Goal: Information Seeking & Learning: Learn about a topic

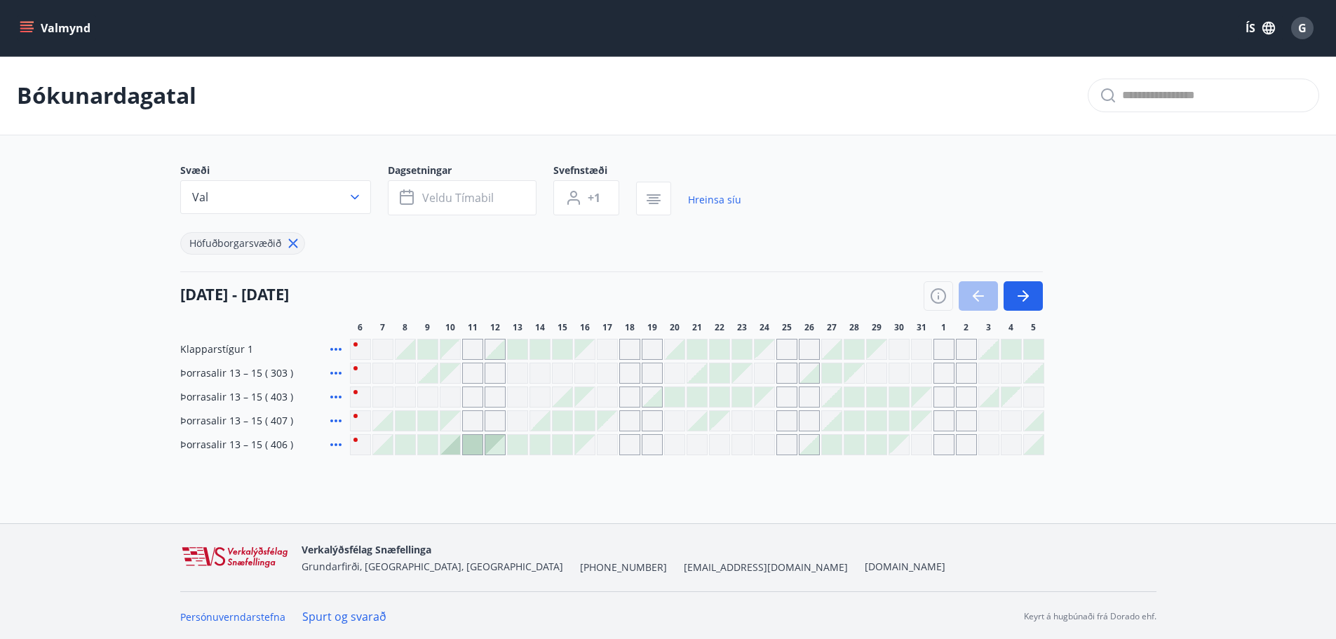
click at [25, 24] on icon "menu" at bounding box center [27, 28] width 14 height 14
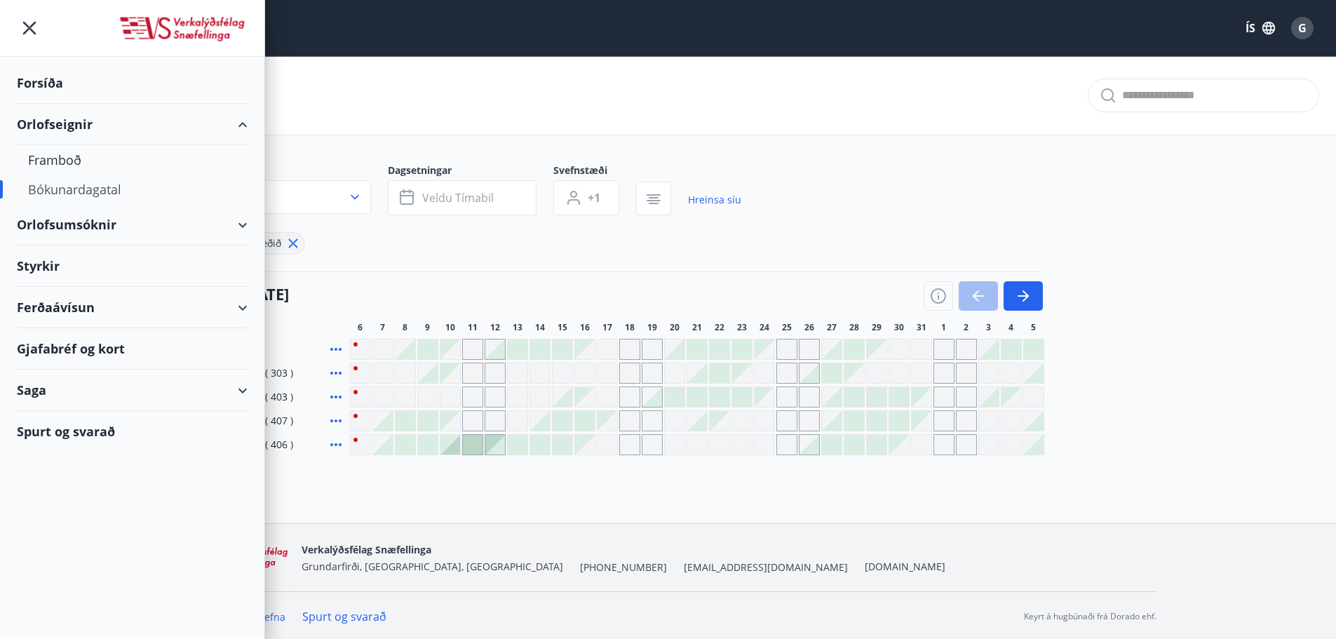
click at [52, 310] on div "Ferðaávísun" at bounding box center [132, 307] width 231 height 41
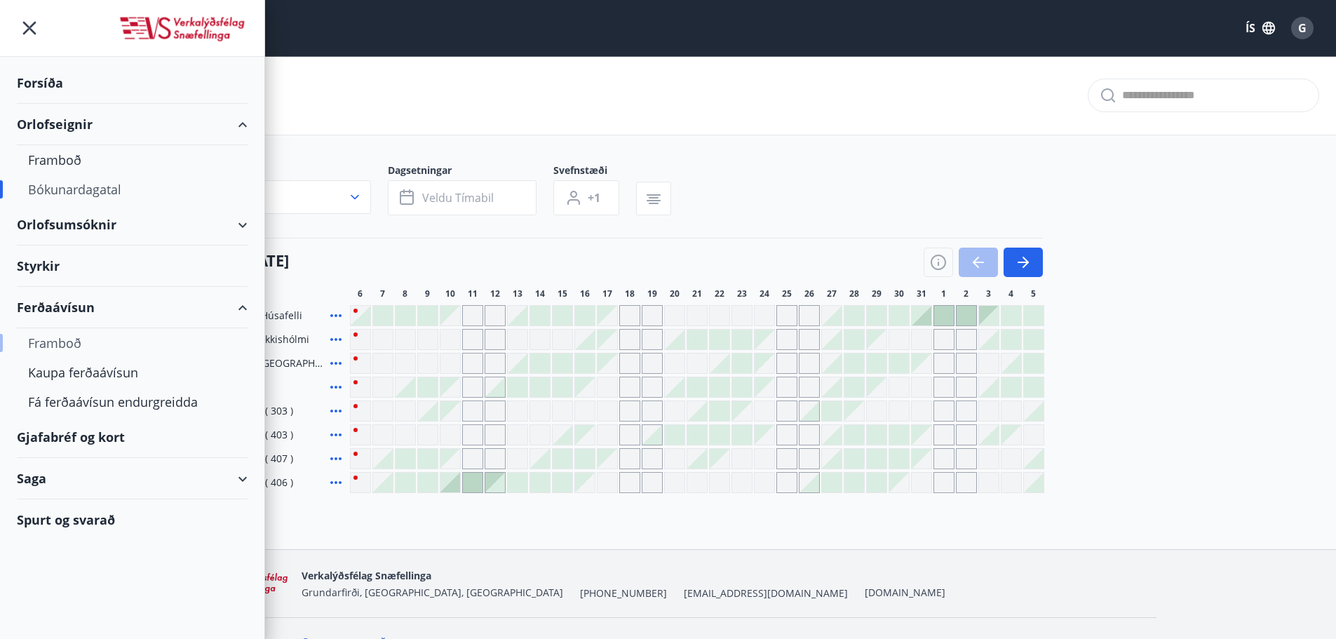
click at [50, 346] on div "Framboð" at bounding box center [132, 342] width 208 height 29
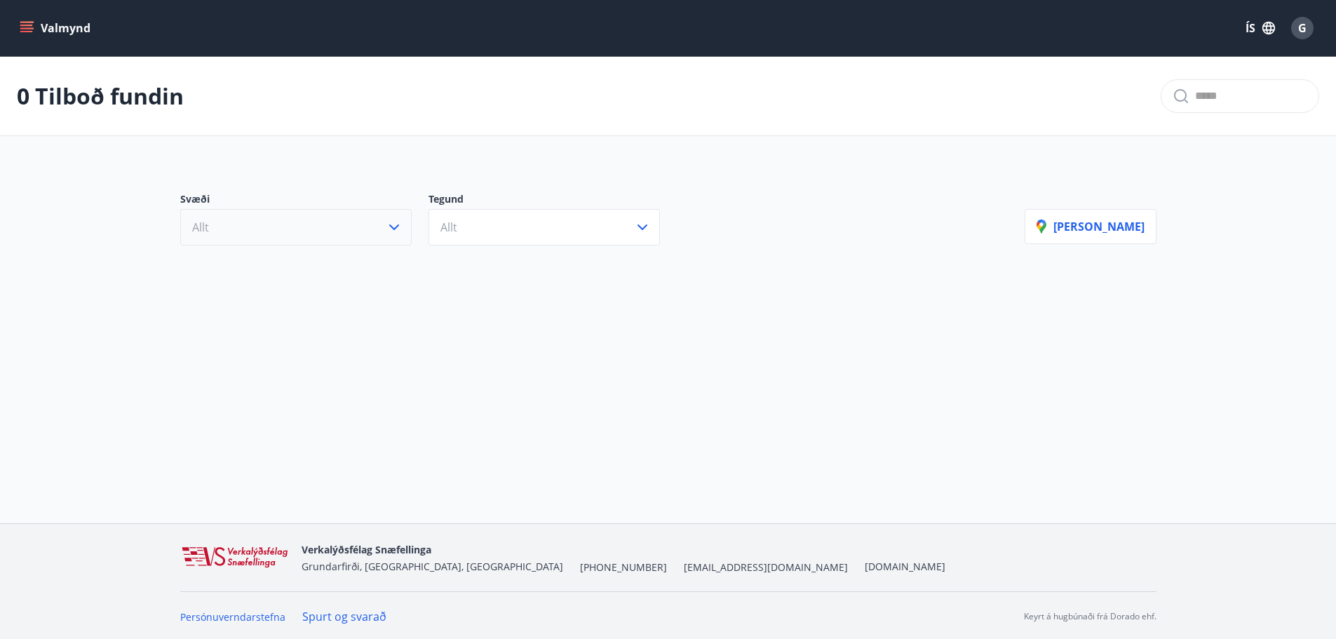
click at [339, 229] on button "Allt" at bounding box center [295, 227] width 231 height 36
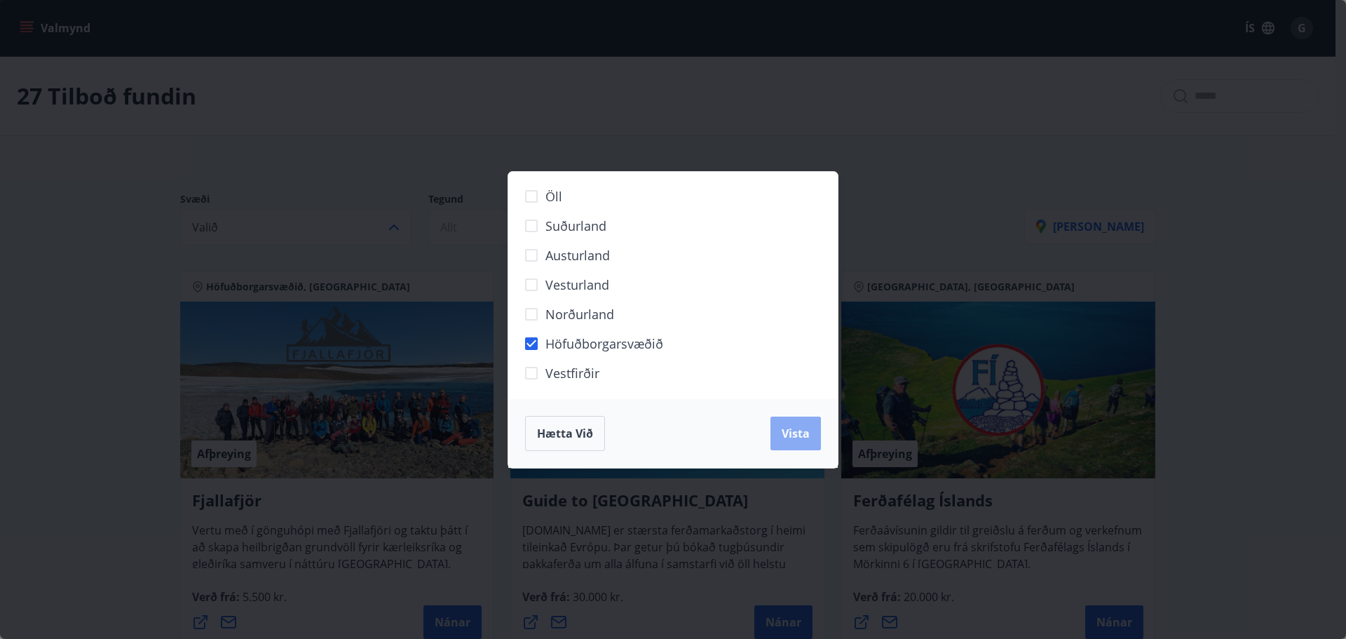
click at [806, 439] on span "Vista" at bounding box center [796, 433] width 28 height 15
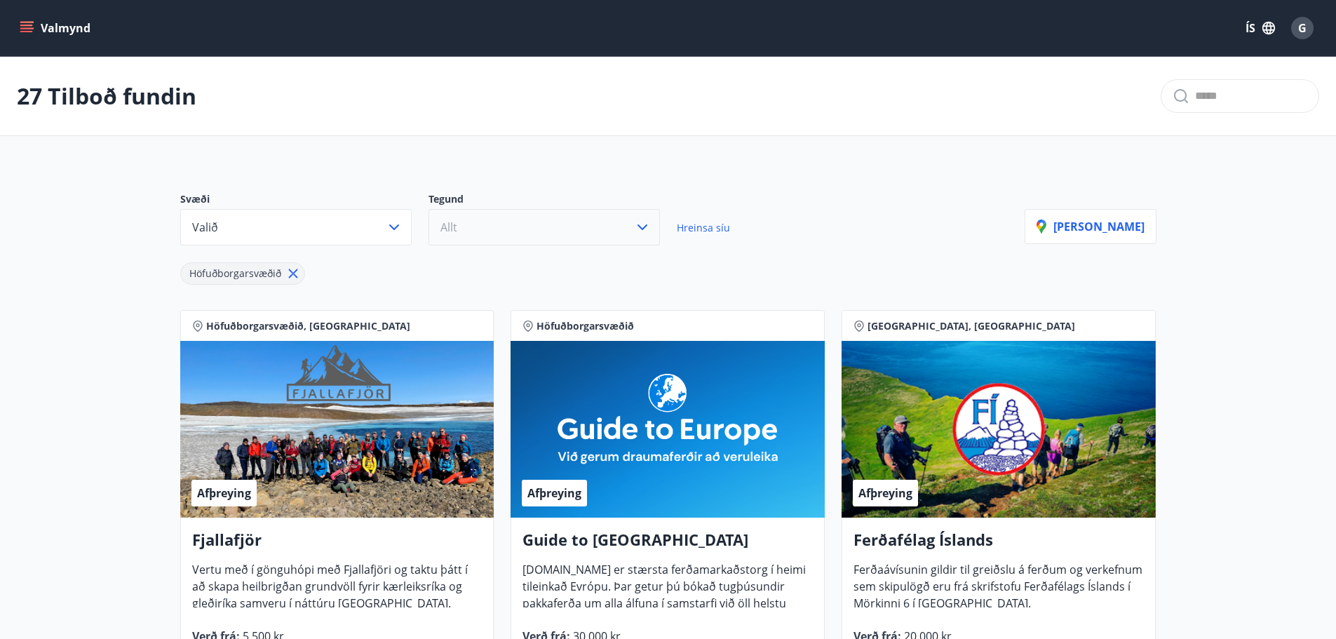
click at [505, 229] on button "Allt" at bounding box center [543, 227] width 231 height 36
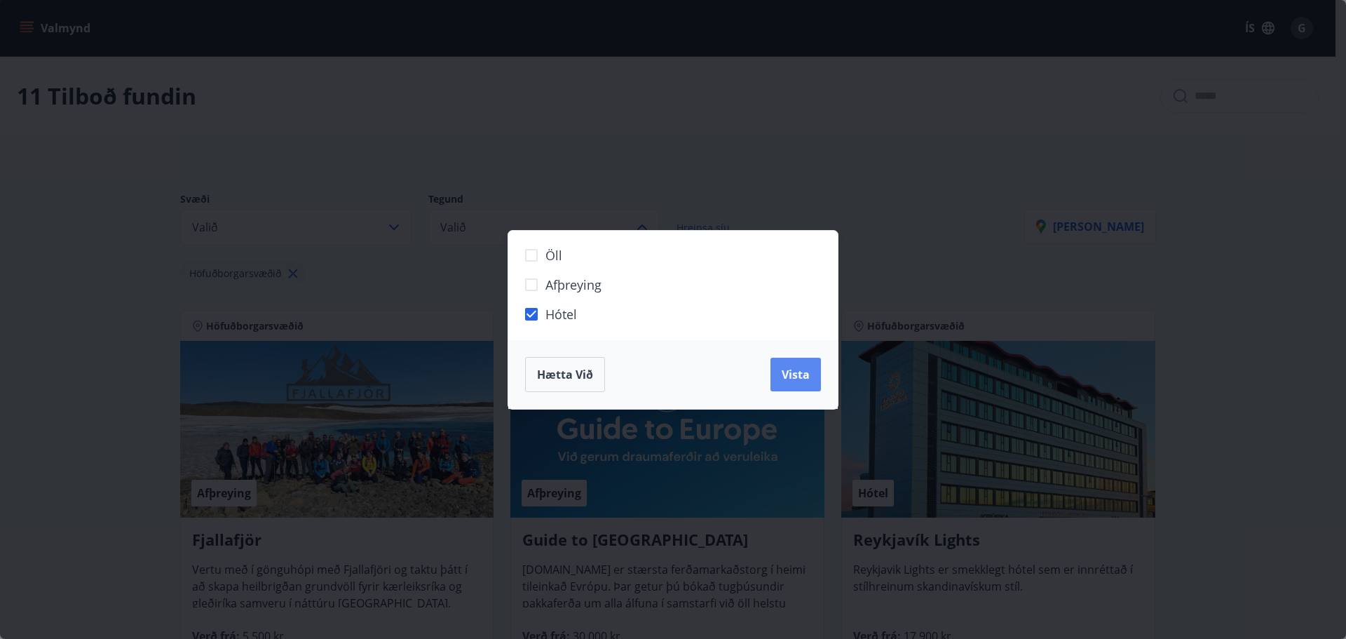
click at [806, 377] on span "Vista" at bounding box center [796, 374] width 28 height 15
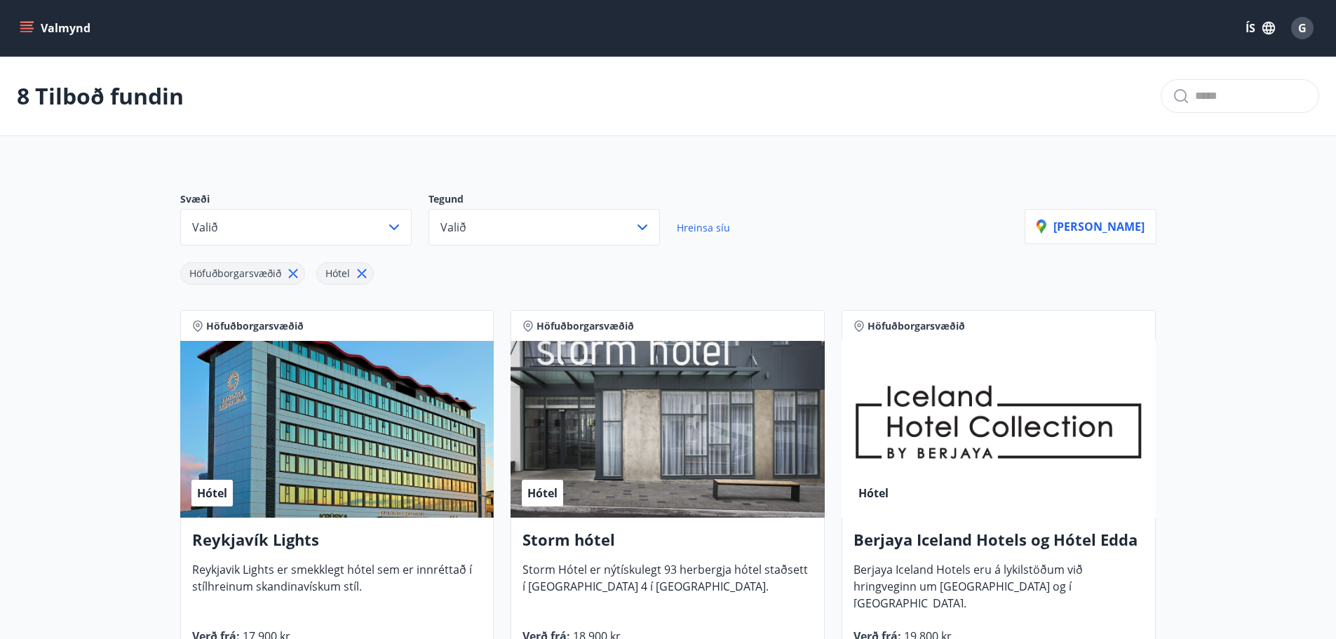
click at [782, 217] on div "Svæði Valið Tegund Valið Hreinsa síu" at bounding box center [602, 218] width 844 height 53
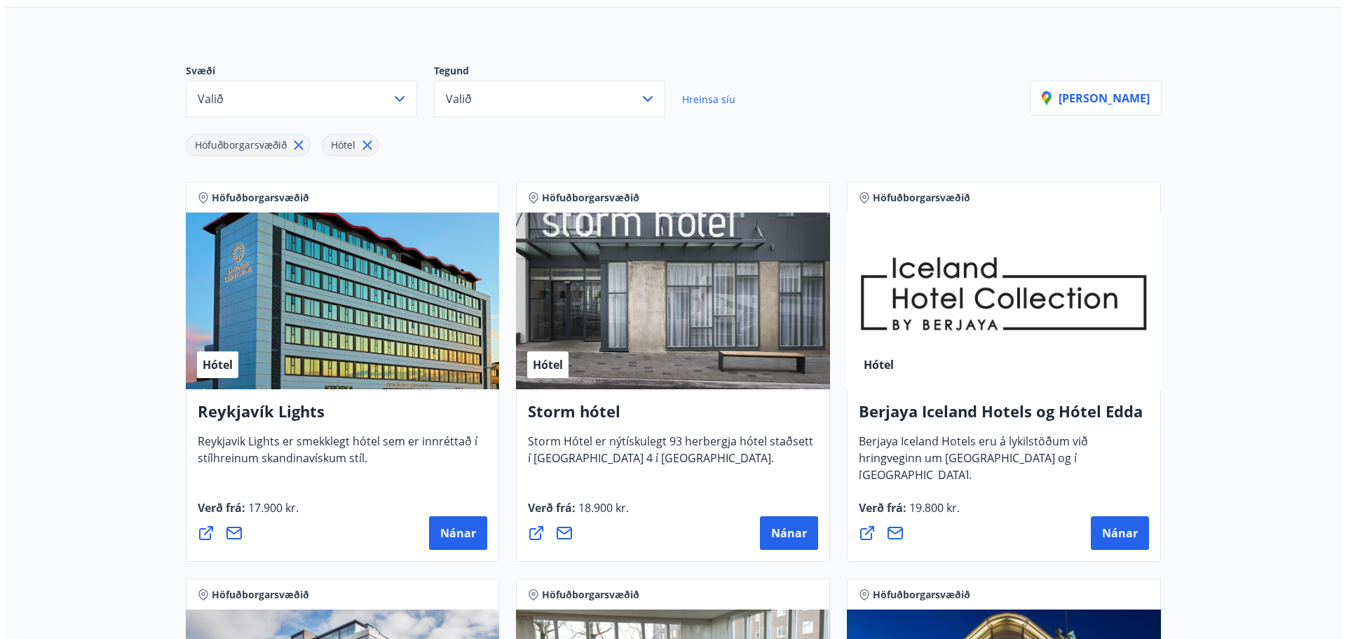
scroll to position [140, 0]
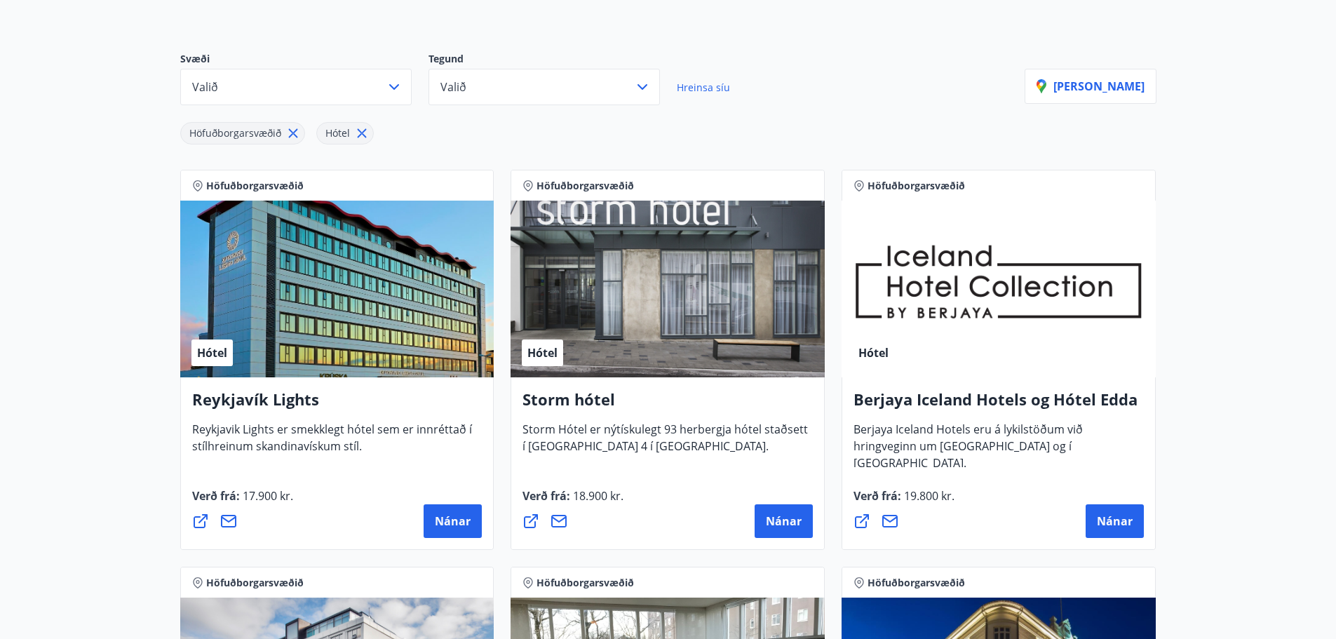
drag, startPoint x: 355, startPoint y: 294, endPoint x: 200, endPoint y: 524, distance: 276.7
click at [200, 524] on icon at bounding box center [200, 520] width 17 height 17
click at [442, 519] on span "Nánar" at bounding box center [453, 520] width 36 height 15
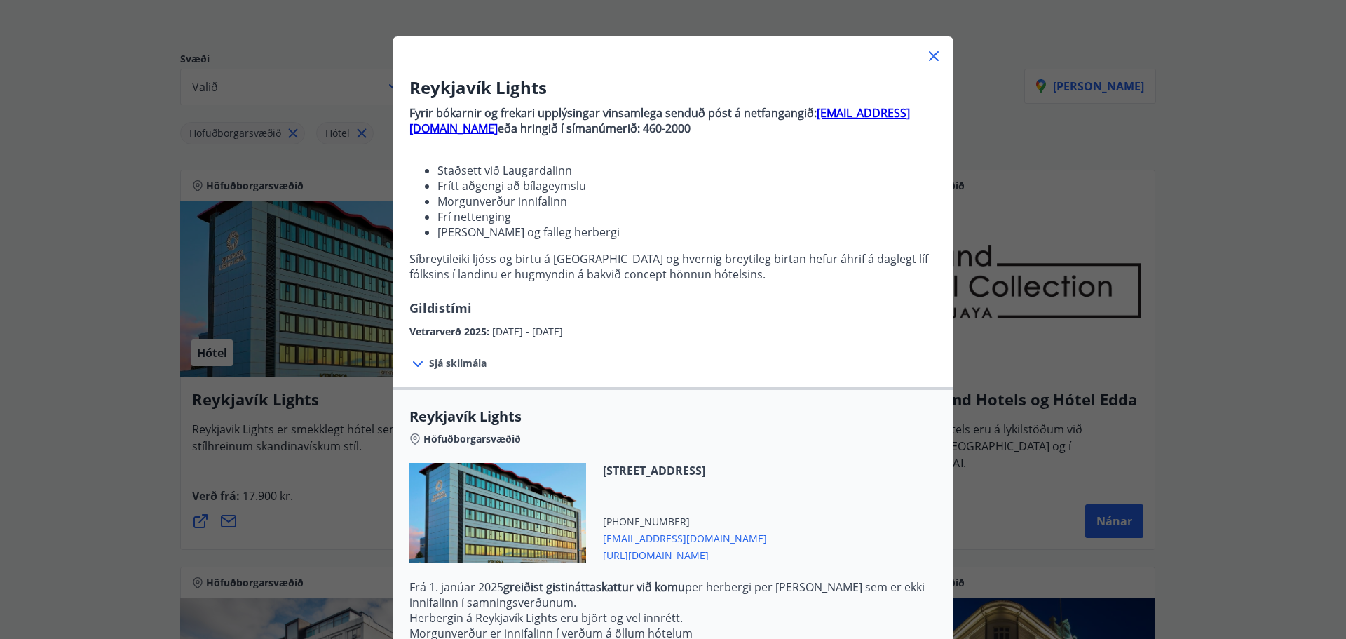
scroll to position [70, 0]
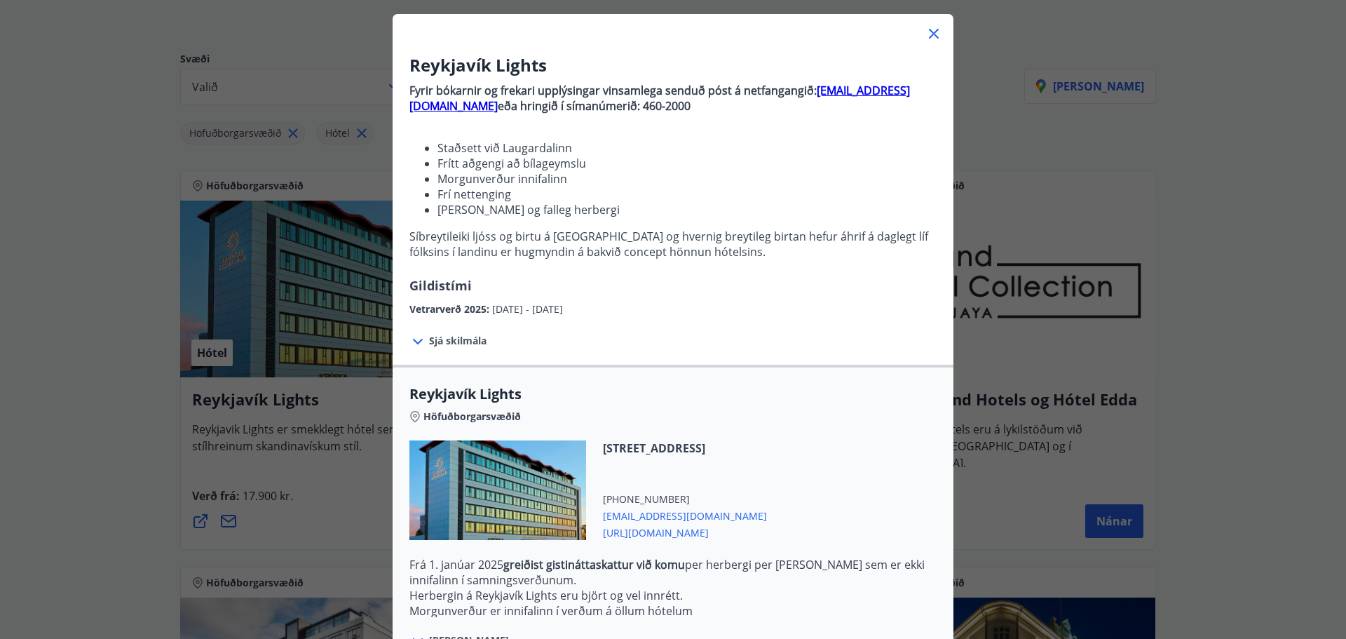
click at [413, 341] on icon at bounding box center [417, 341] width 17 height 17
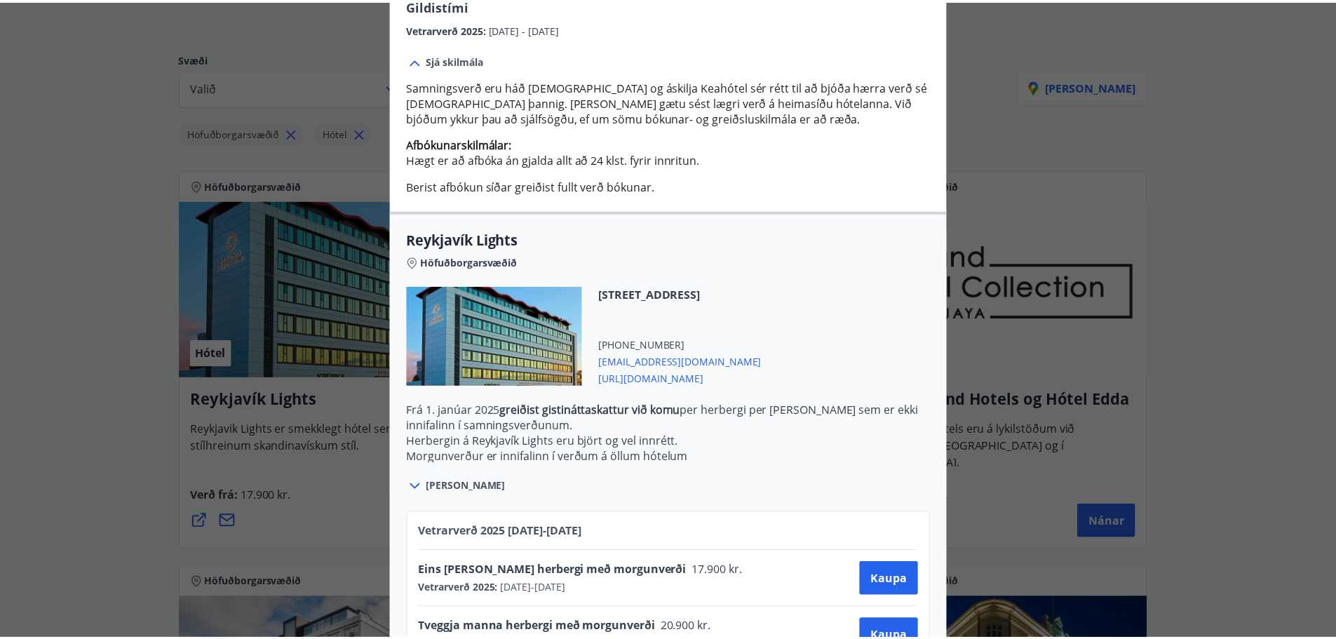
scroll to position [404, 0]
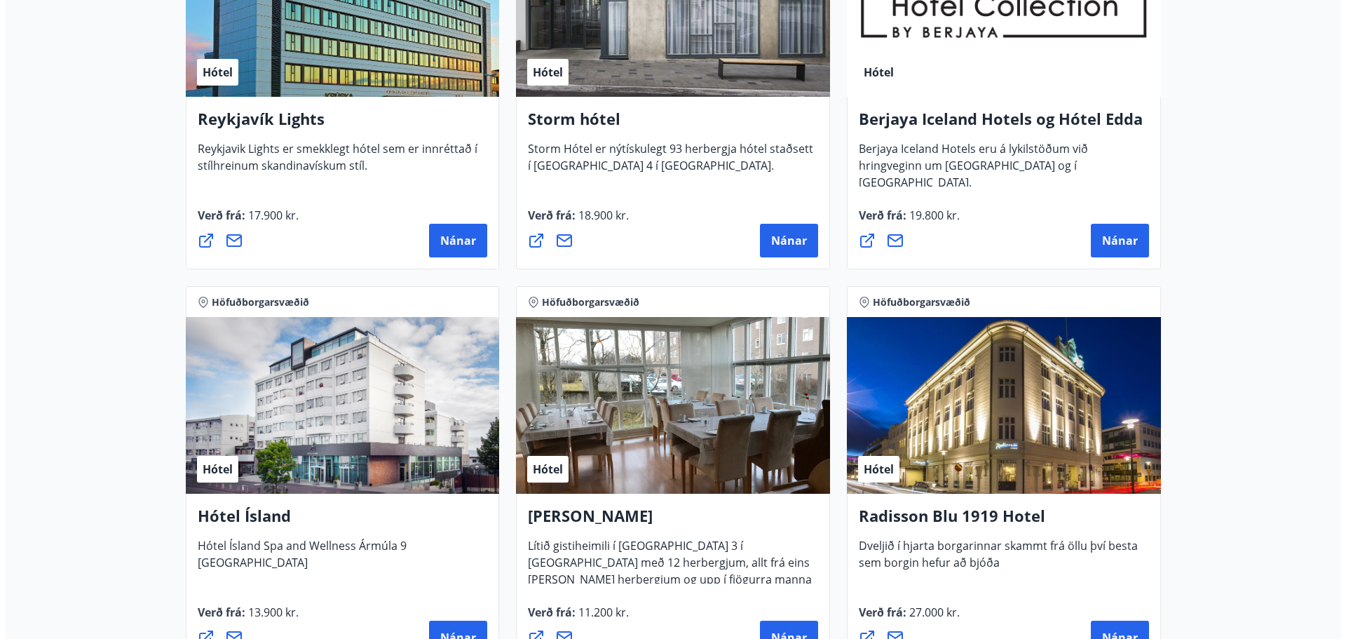
scroll to position [701, 0]
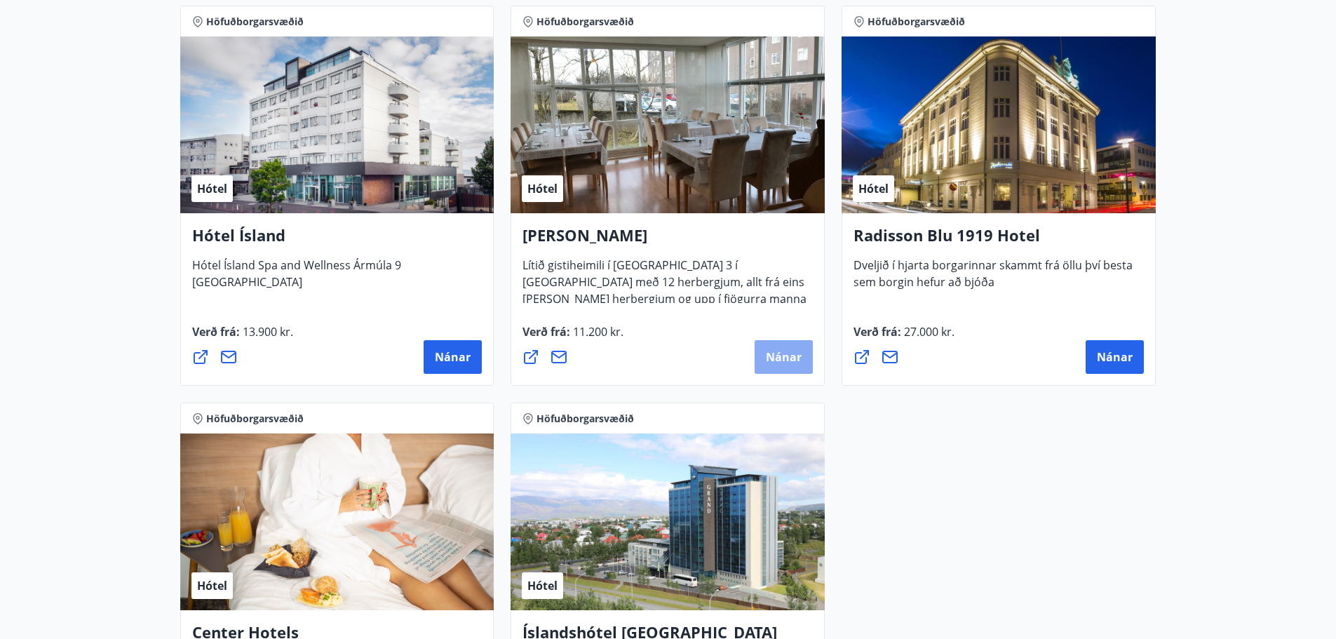
click at [770, 363] on span "Nánar" at bounding box center [784, 356] width 36 height 15
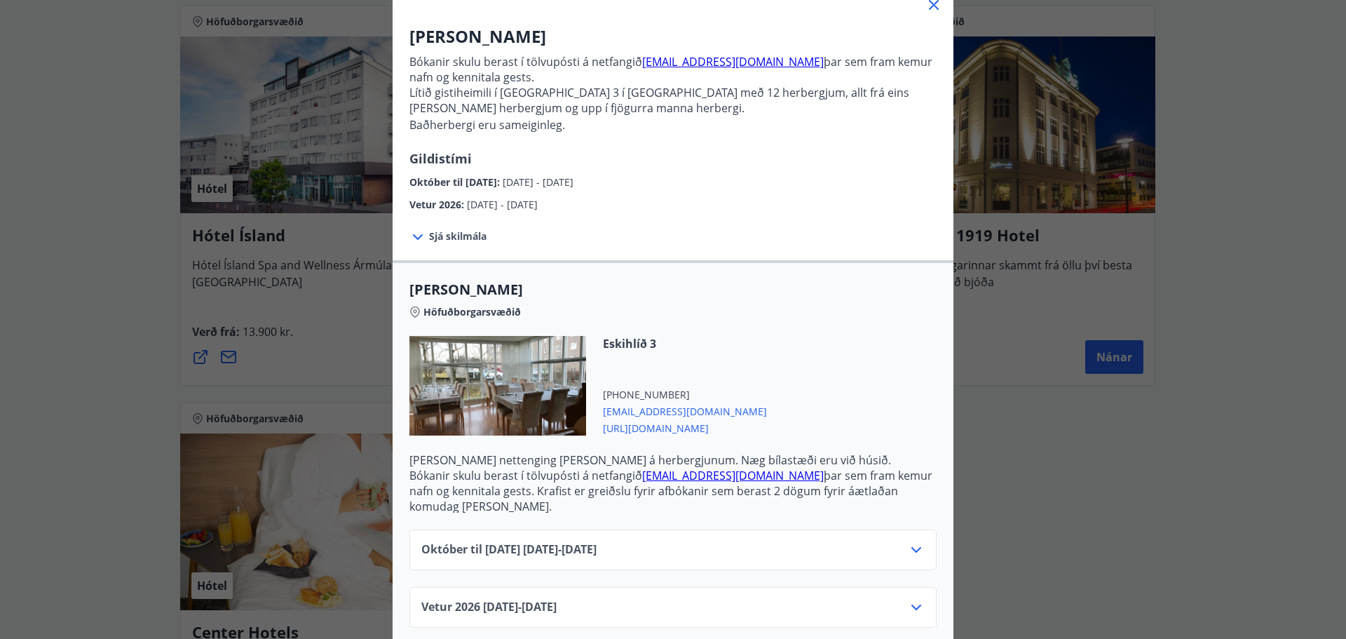
scroll to position [101, 0]
click at [648, 429] on span "[URL][DOMAIN_NAME]" at bounding box center [685, 424] width 164 height 17
